Goal: Task Accomplishment & Management: Complete application form

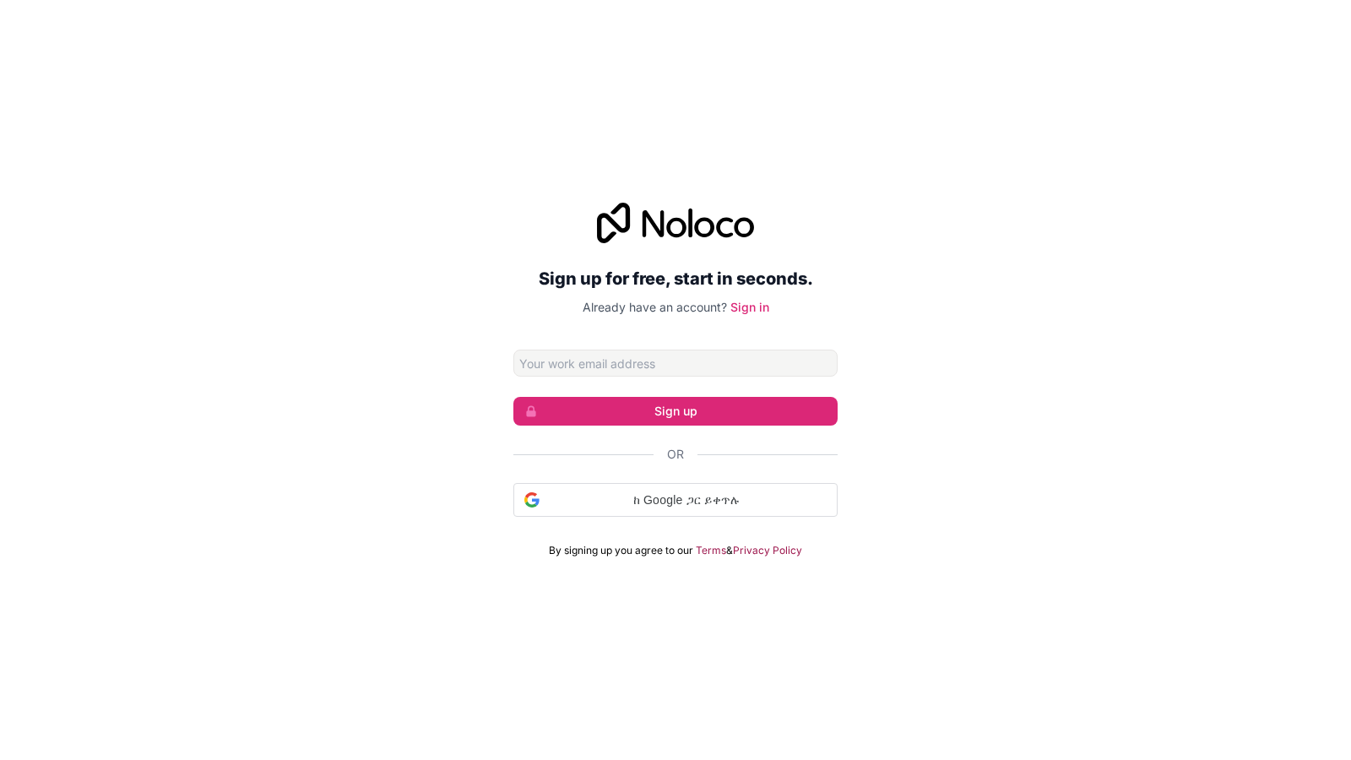
click at [1350, 14] on div "Sign up for free, start in seconds. Already have an account? Sign in Sign up Or…" at bounding box center [675, 380] width 1351 height 760
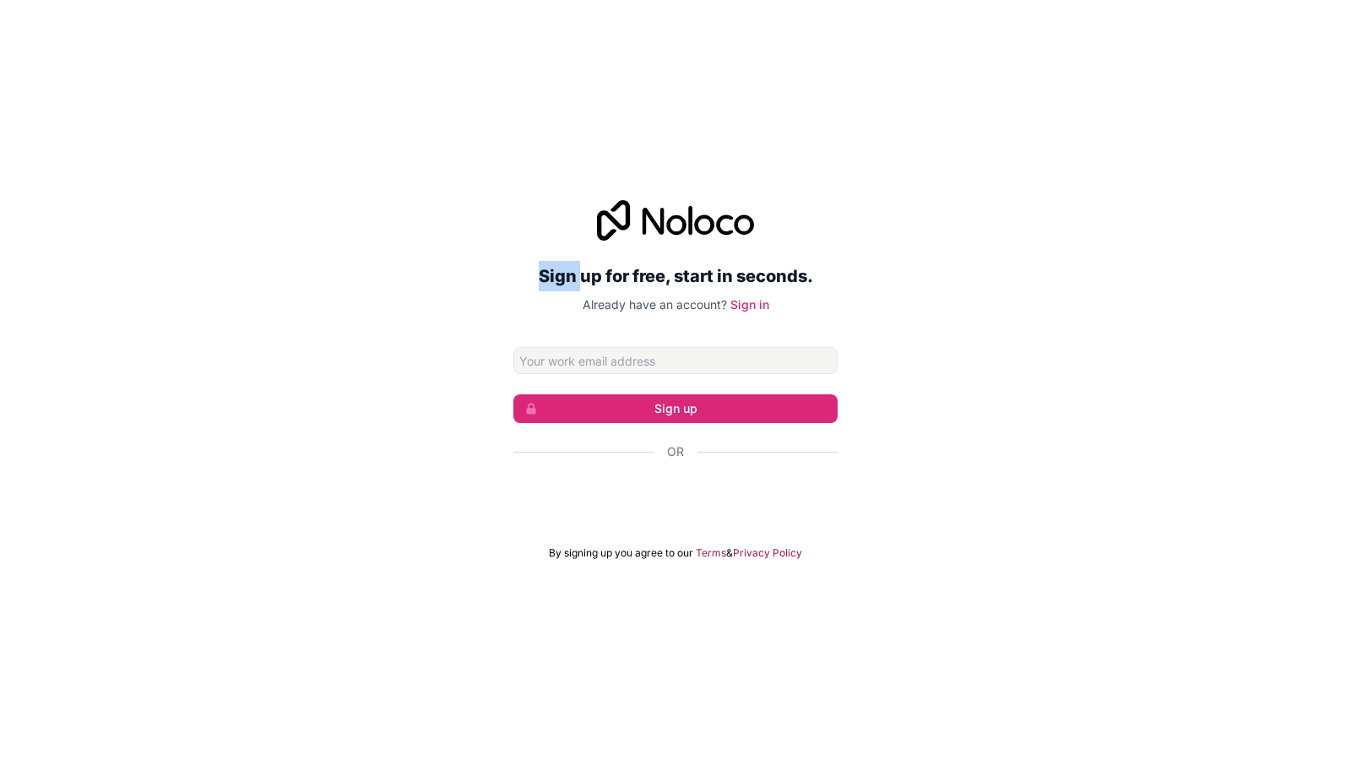
click at [1350, 14] on div "Sign up for free, start in seconds. Already have an account? Sign in Sign up Or…" at bounding box center [675, 380] width 1351 height 760
click at [10, 0] on div "Sign up for free, start in seconds. Already have an account? Sign in Sign up Or…" at bounding box center [675, 380] width 1351 height 760
drag, startPoint x: 802, startPoint y: 49, endPoint x: 1033, endPoint y: 30, distance: 231.3
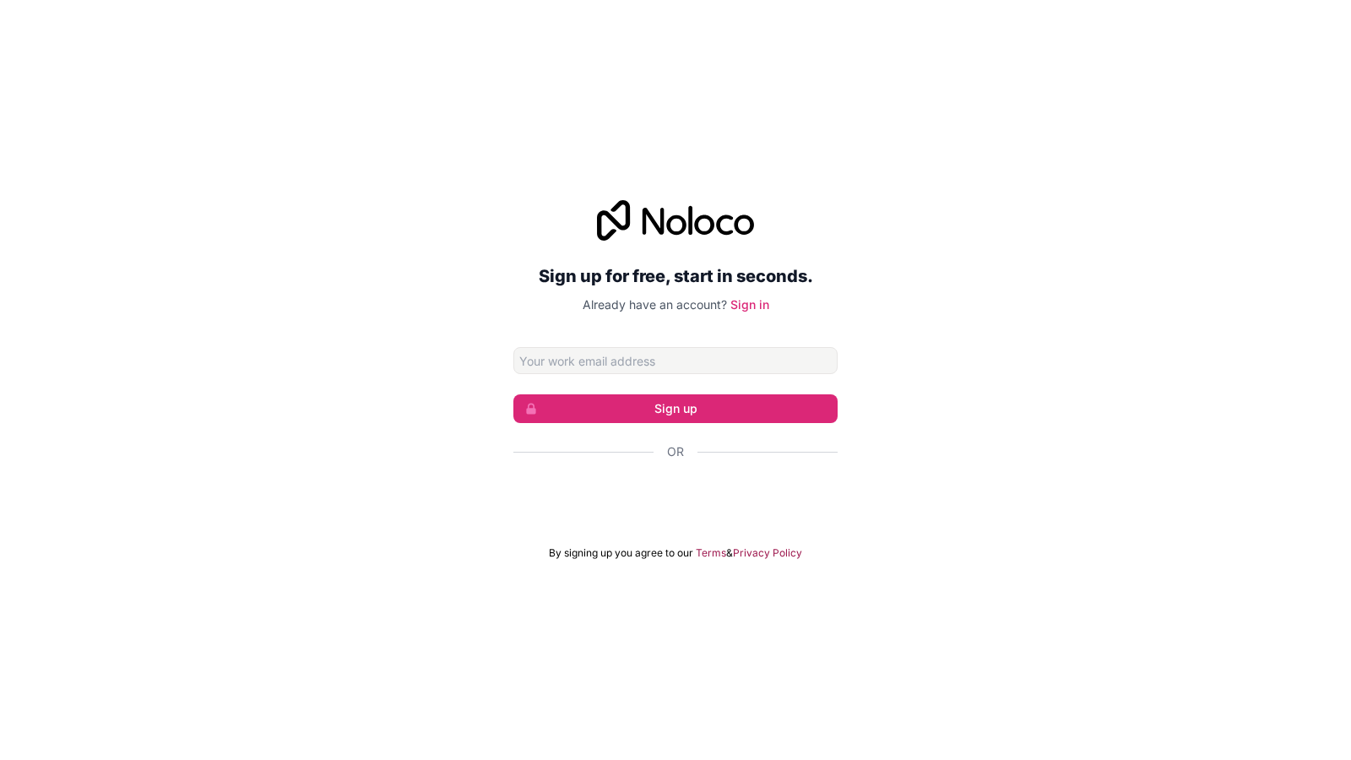
click at [803, 57] on div "Sign up for free, start in seconds. Already have an account? Sign in Sign up Or…" at bounding box center [675, 380] width 1351 height 760
click at [1350, 3] on div "Sign up for free, start in seconds. Already have an account? Sign in Sign up Or…" at bounding box center [675, 380] width 1351 height 760
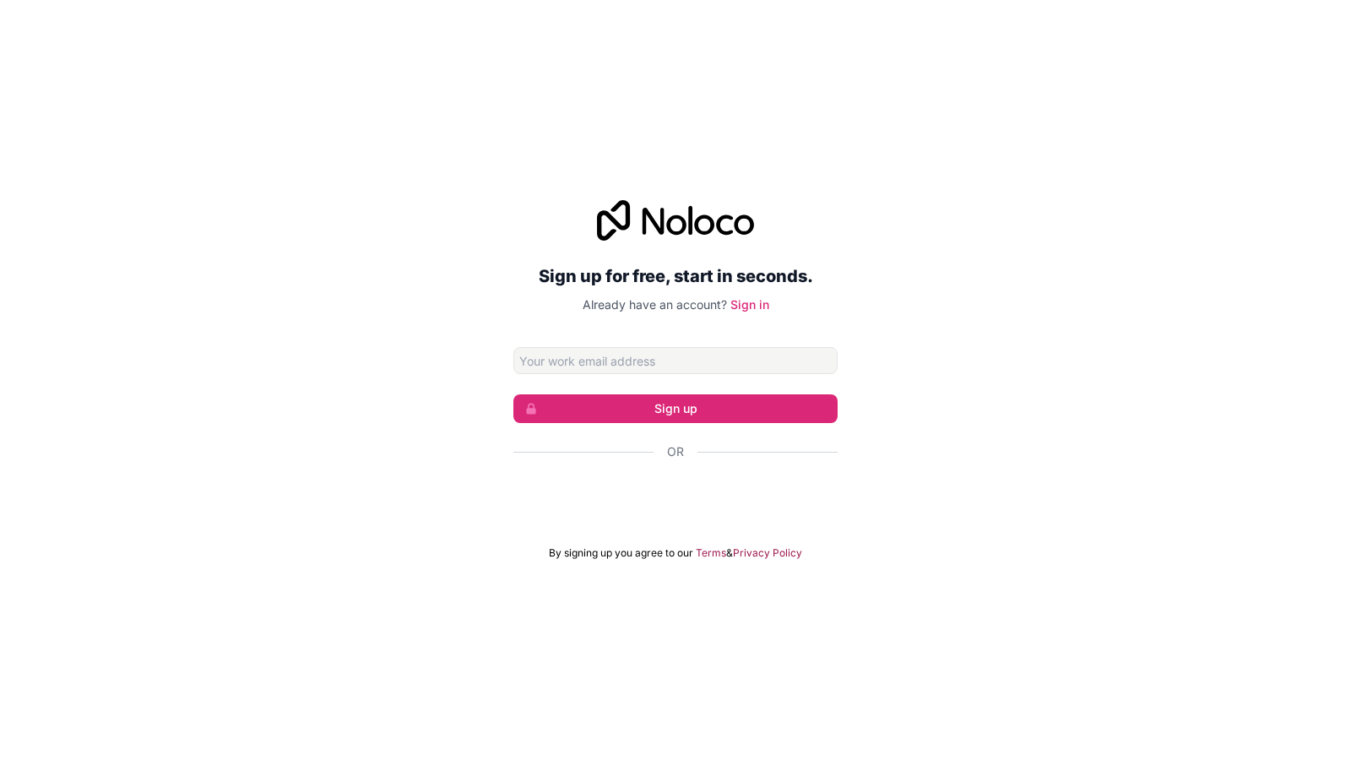
click at [1350, 3] on div "Sign up for free, start in seconds. Already have an account? Sign in Sign up Or…" at bounding box center [675, 380] width 1351 height 760
click at [1350, 8] on div "Sign up for free, start in seconds. Already have an account? Sign in Sign up Or…" at bounding box center [675, 380] width 1351 height 760
click at [1350, 734] on div "Sign up for free, start in seconds. Already have an account? Sign in Sign up Or…" at bounding box center [675, 380] width 1351 height 760
click at [1350, 733] on div "Sign up for free, start in seconds. Already have an account? Sign in Sign up Or…" at bounding box center [675, 380] width 1351 height 760
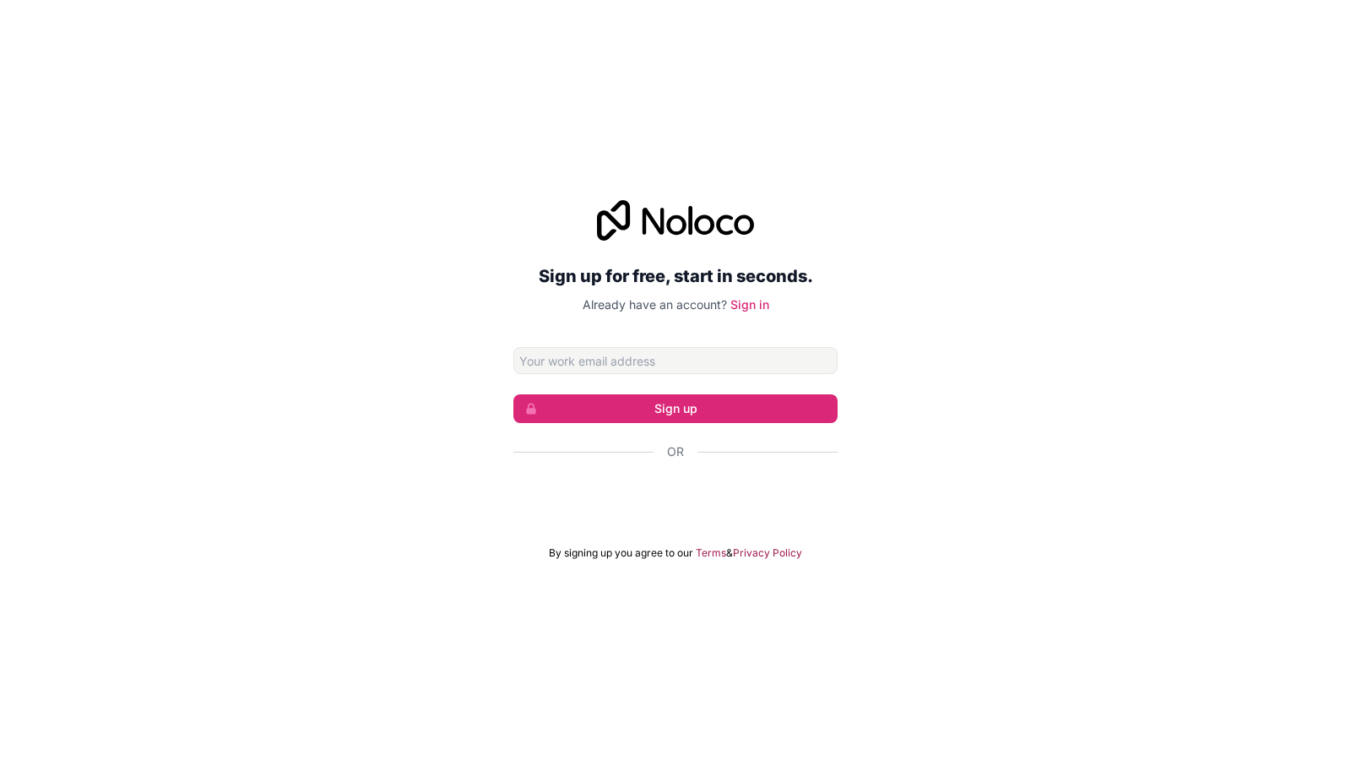
click at [0, 12] on div "Sign up for free, start in seconds. Already have an account? Sign in Sign up Or…" at bounding box center [675, 380] width 1351 height 760
click at [673, 450] on span "Or" at bounding box center [675, 451] width 17 height 17
click at [1350, 3] on div "Sign up for free, start in seconds. Already have an account? Sign in Sign up Or…" at bounding box center [675, 380] width 1351 height 760
click at [1338, 103] on div "Sign up for free, start in seconds. Already have an account? Sign in Sign up Or…" at bounding box center [675, 380] width 1351 height 760
click at [1338, 105] on div "Sign up for free, start in seconds. Already have an account? Sign in Sign up Or…" at bounding box center [675, 380] width 1351 height 760
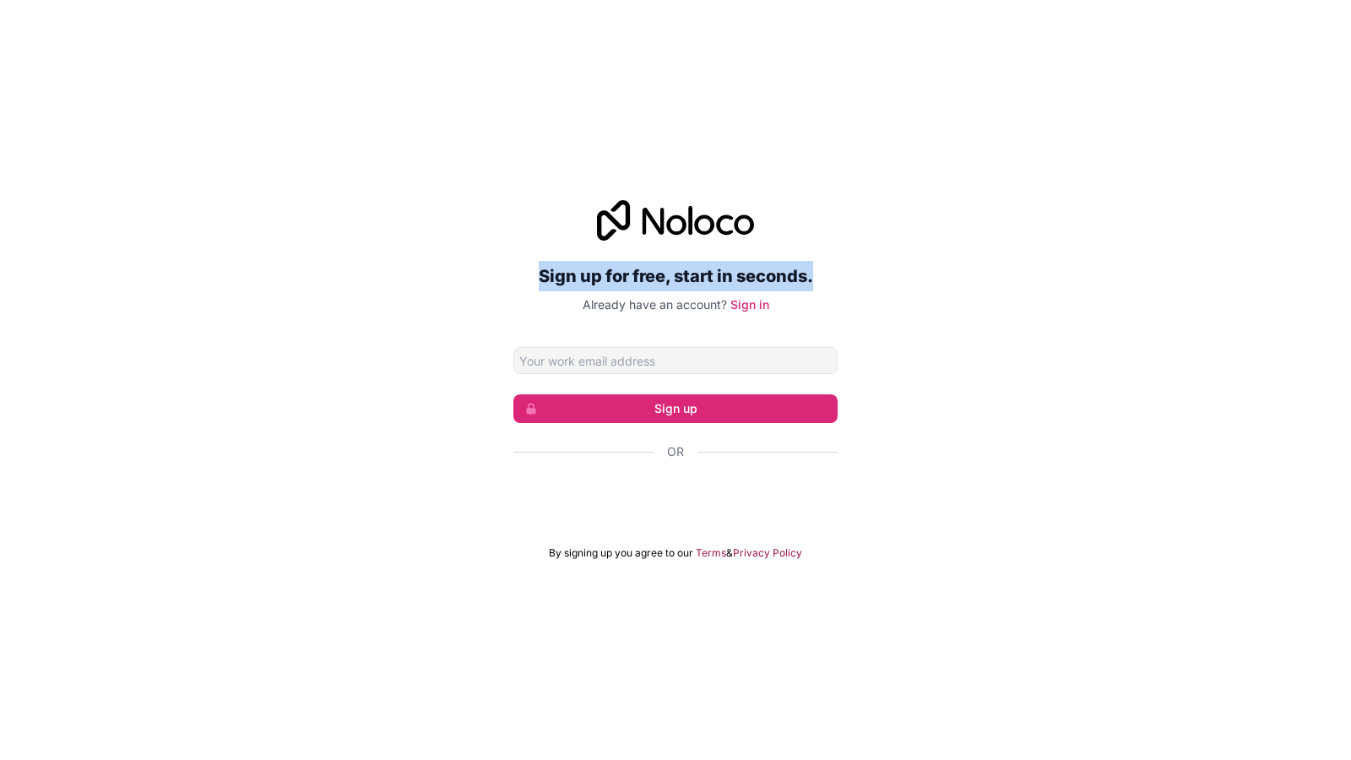
click at [1338, 105] on div "Sign up for free, start in seconds. Already have an account? Sign in Sign up Or…" at bounding box center [675, 380] width 1351 height 760
click at [691, 396] on button "Sign up" at bounding box center [675, 408] width 324 height 29
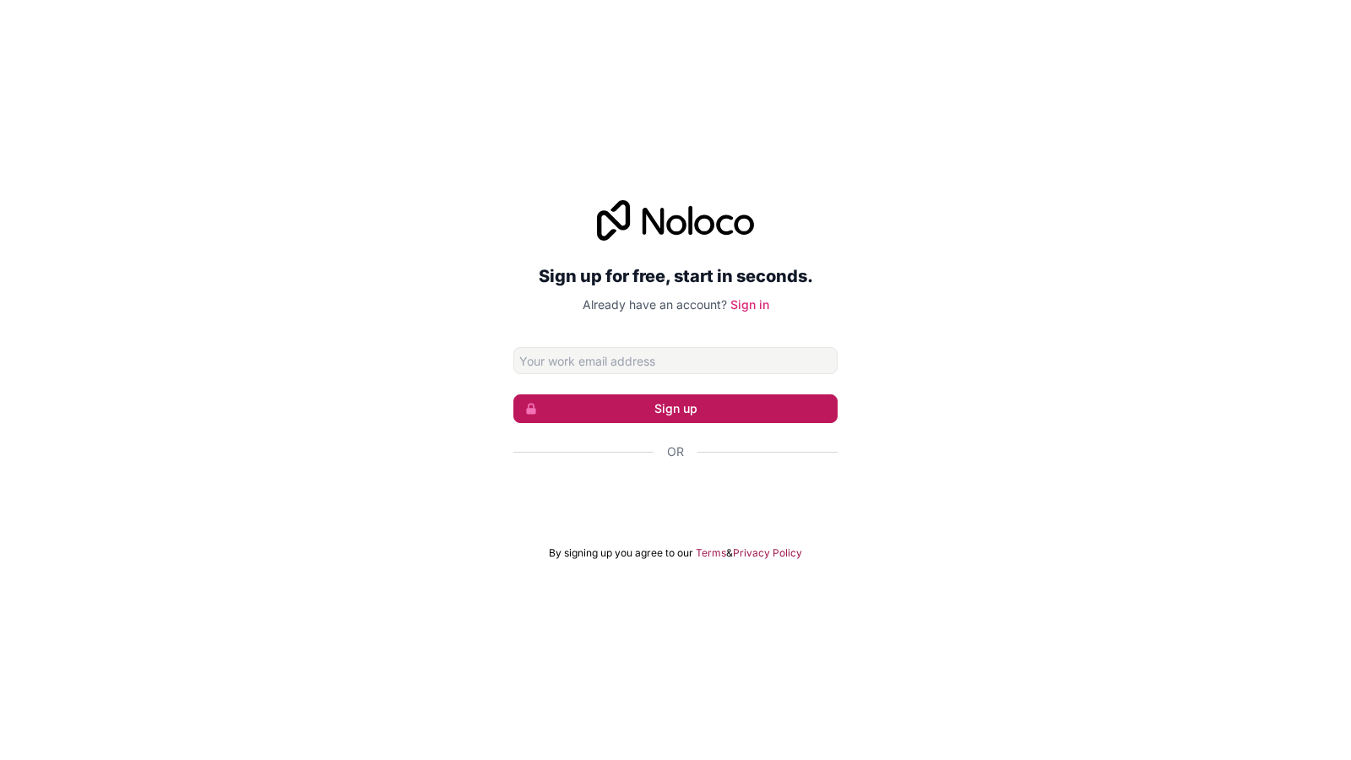
click at [691, 396] on button "Sign up" at bounding box center [675, 408] width 324 height 29
click at [1290, 730] on div "Sign up for free, start in seconds. Already have an account? Sign in Sign up Or…" at bounding box center [675, 380] width 1351 height 760
drag, startPoint x: 1330, startPoint y: 110, endPoint x: 1338, endPoint y: 133, distance: 24.3
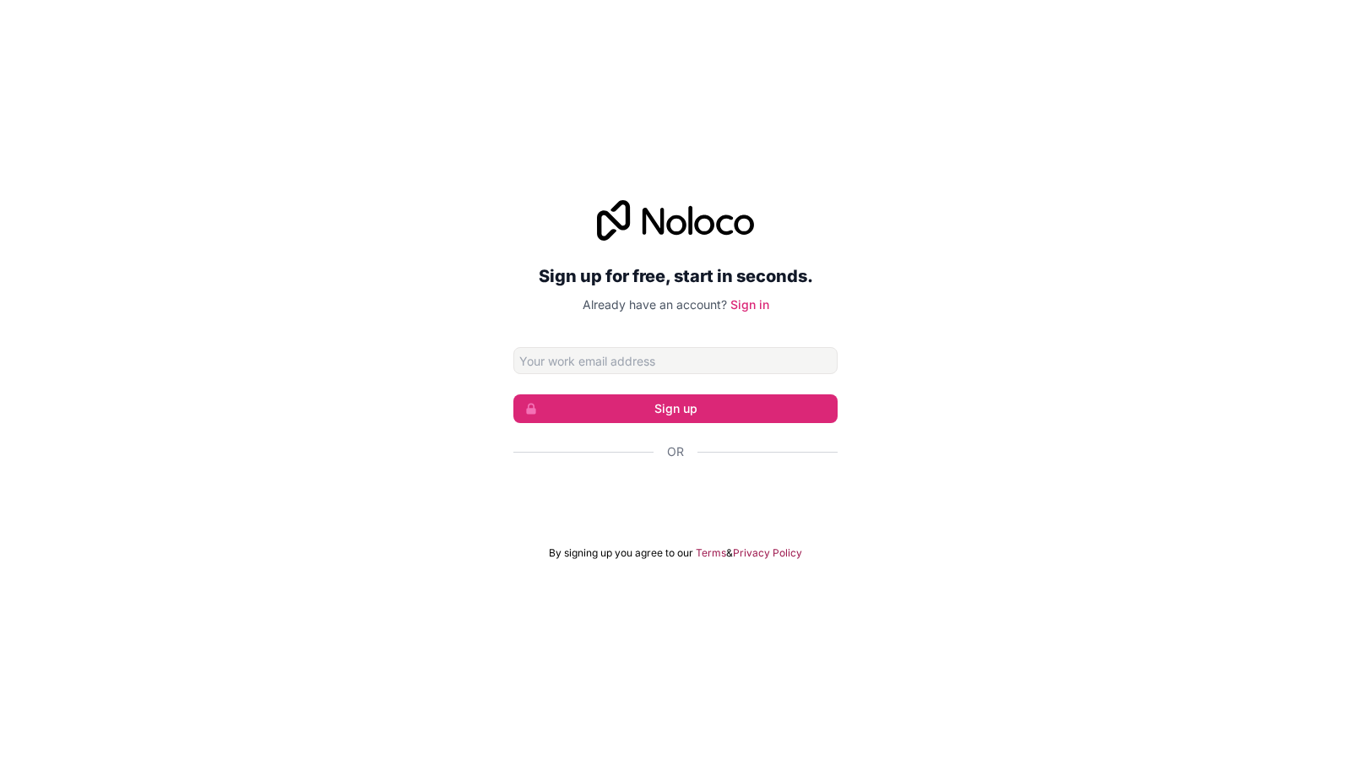
click at [1335, 123] on div "Sign up for free, start in seconds. Already have an account? Sign in Sign up Or…" at bounding box center [675, 380] width 1351 height 760
drag, startPoint x: 1344, startPoint y: 149, endPoint x: 1346, endPoint y: 160, distance: 11.3
click at [1346, 159] on div "Sign up for free, start in seconds. Already have an account? Sign in Sign up Or…" at bounding box center [675, 380] width 1351 height 760
click at [1350, 13] on div "Sign up for free, start in seconds. Already have an account? Sign in Sign up Or…" at bounding box center [675, 380] width 1351 height 760
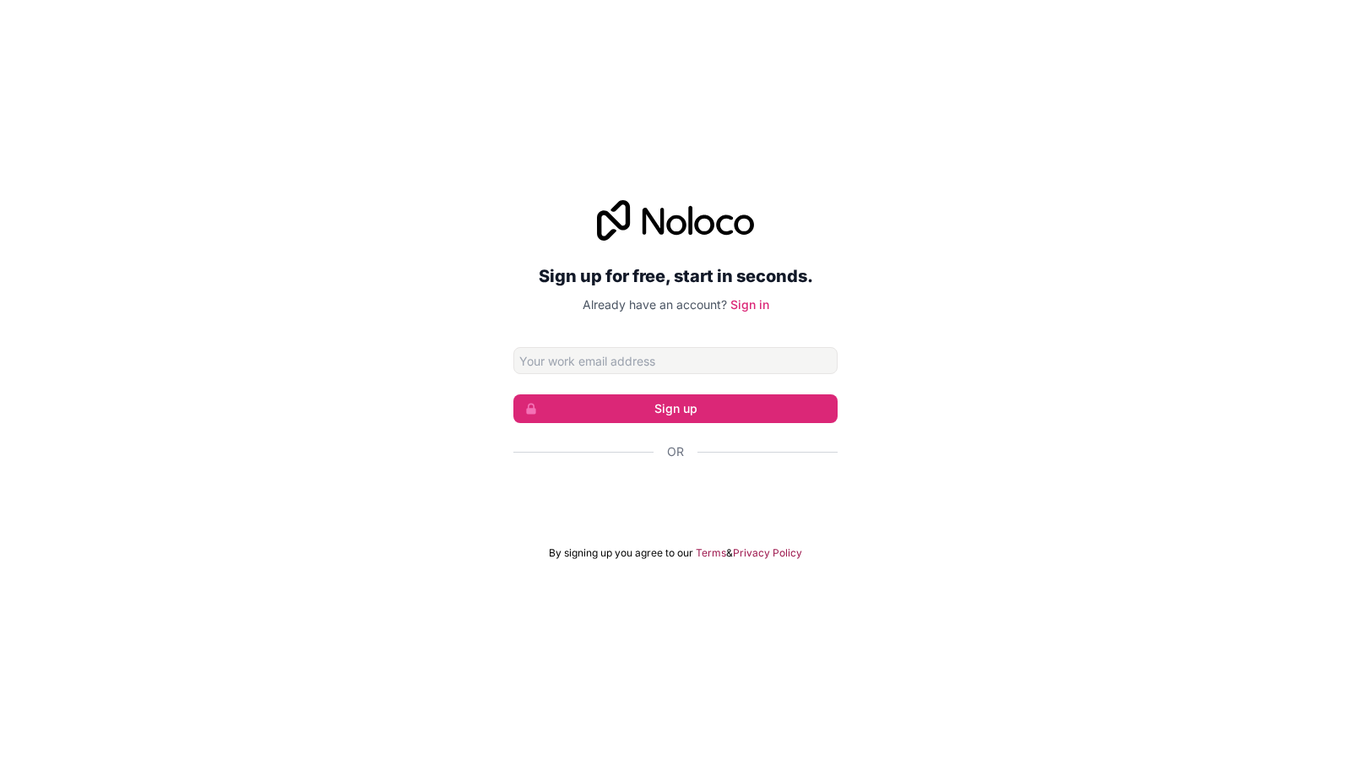
click at [584, 442] on form "Sign up Or By signing up you agree to our Terms & Privacy Policy" at bounding box center [675, 453] width 324 height 213
drag, startPoint x: 371, startPoint y: 90, endPoint x: 363, endPoint y: 149, distance: 58.8
click at [372, 90] on div "Sign up for free, start in seconds. Already have an account? Sign in Sign up Or…" at bounding box center [675, 380] width 1351 height 760
